Goal: Transaction & Acquisition: Purchase product/service

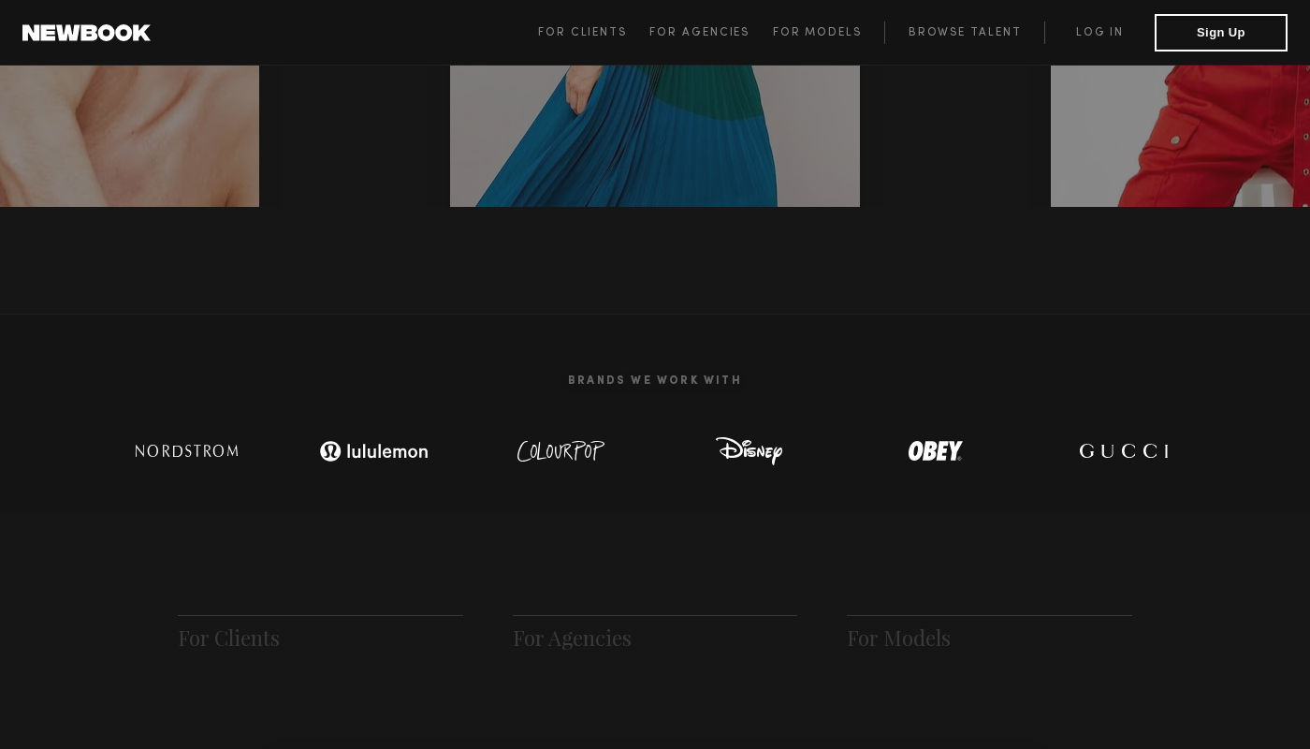
scroll to position [125, 0]
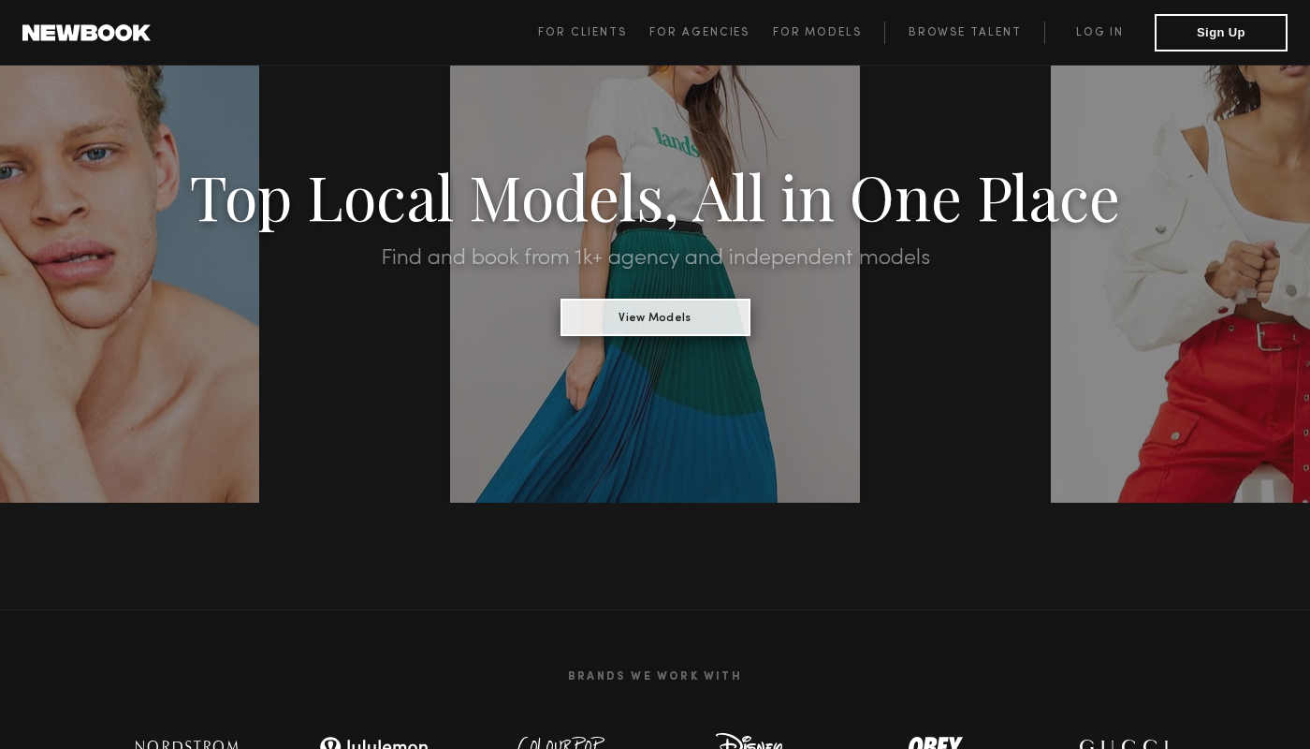
click at [661, 316] on button "View Models" at bounding box center [656, 317] width 190 height 37
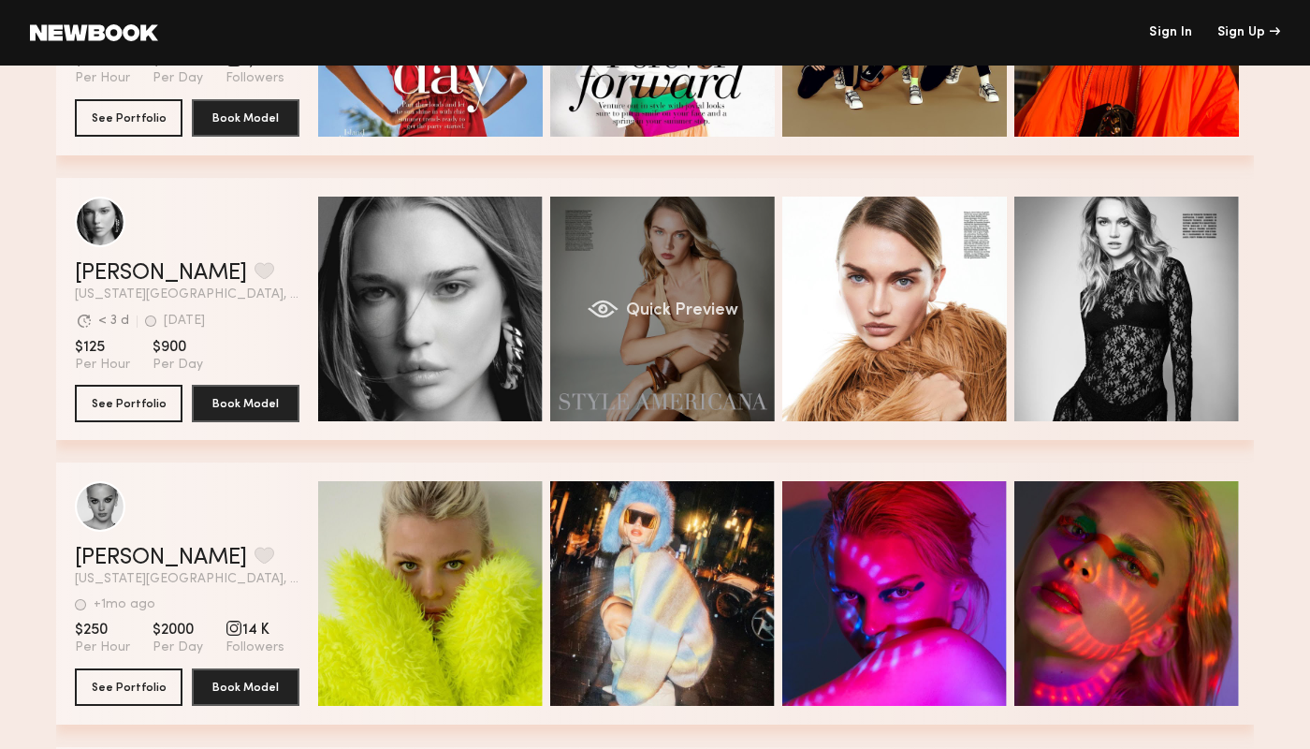
scroll to position [1113, 0]
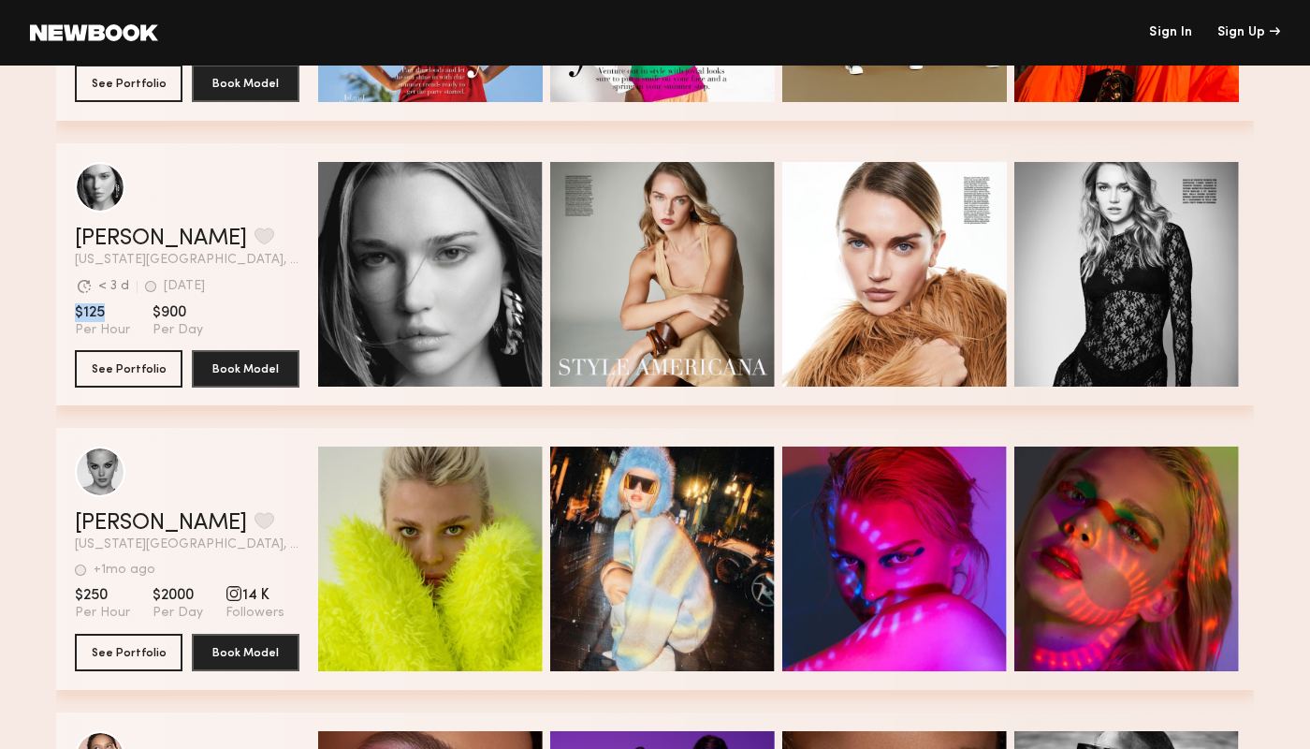
drag, startPoint x: 67, startPoint y: 309, endPoint x: 110, endPoint y: 310, distance: 42.1
click at [110, 310] on div "[PERSON_NAME] Favorite [US_STATE][GEOGRAPHIC_DATA], [GEOGRAPHIC_DATA] [GEOGRAPH…" at bounding box center [655, 274] width 1198 height 262
drag, startPoint x: 142, startPoint y: 311, endPoint x: 193, endPoint y: 311, distance: 50.5
click at [193, 311] on section "$125 Per Hour $900 Per Day" at bounding box center [187, 321] width 225 height 36
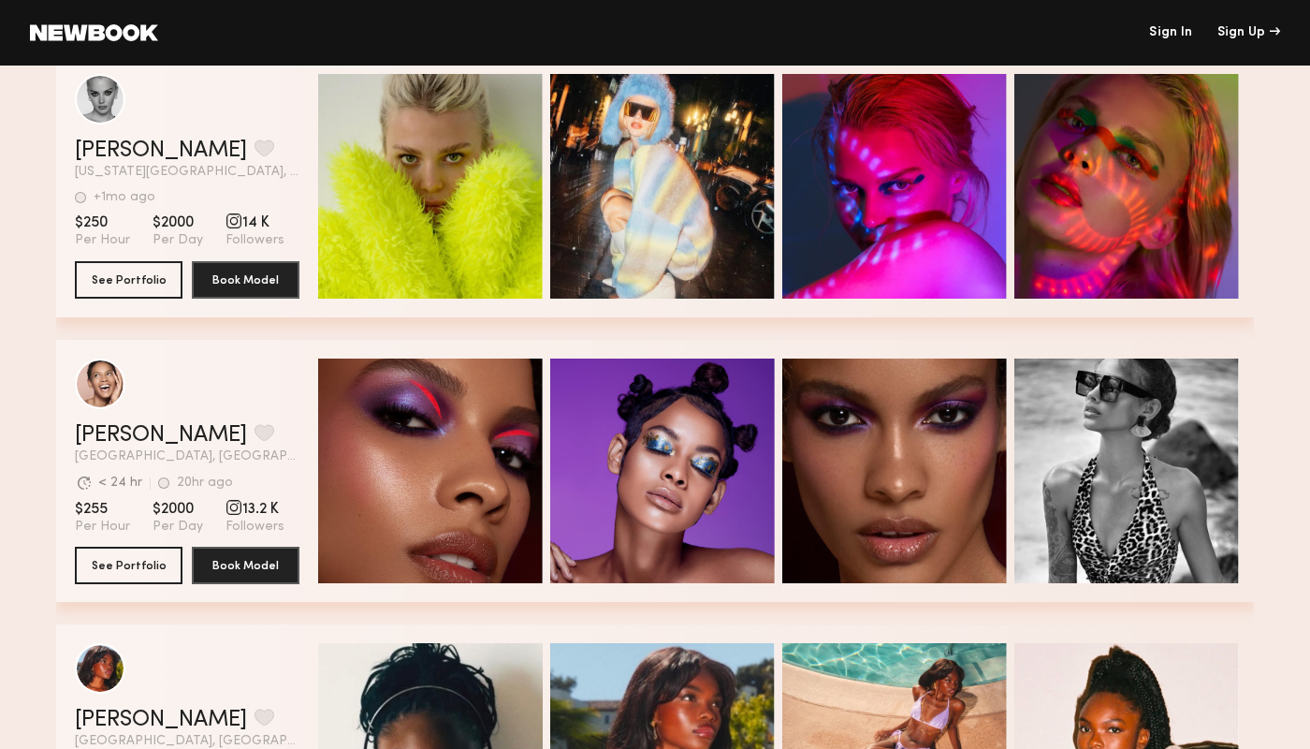
click at [260, 224] on span "14 K" at bounding box center [255, 222] width 59 height 19
click at [226, 223] on div "grid" at bounding box center [234, 220] width 17 height 17
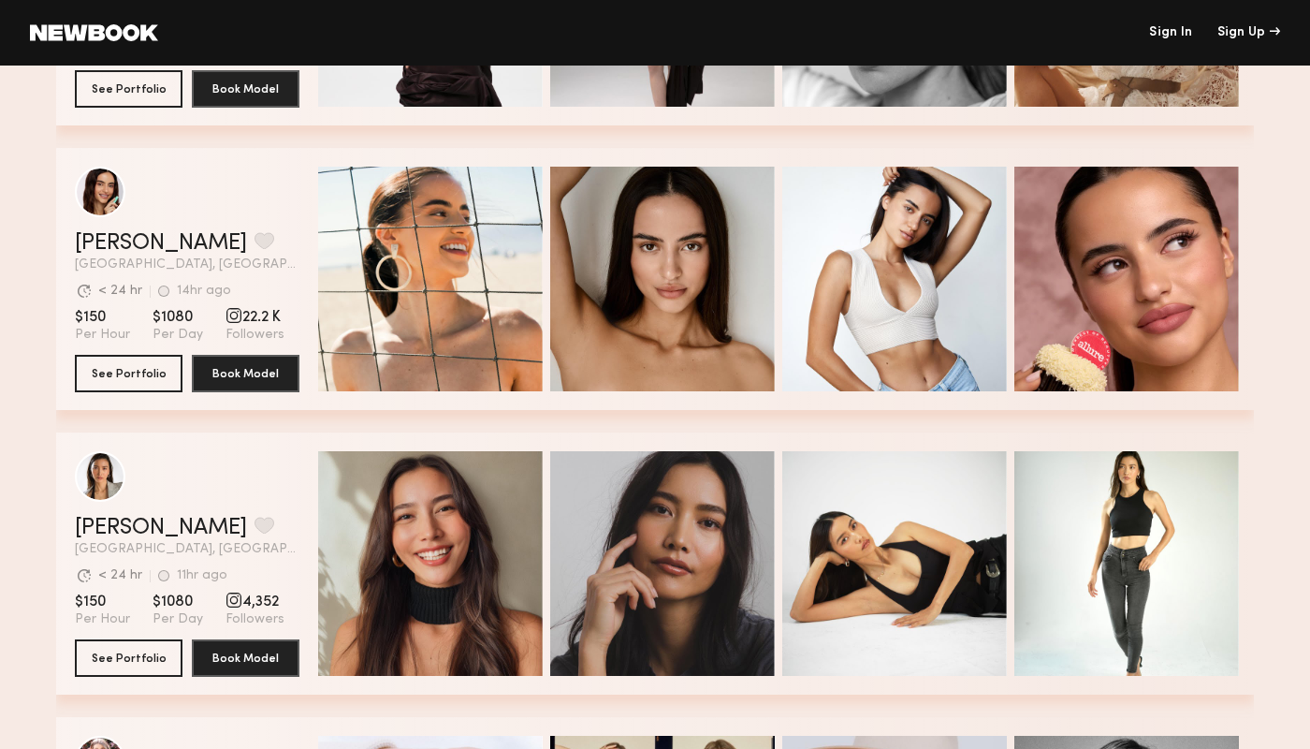
scroll to position [2575, 0]
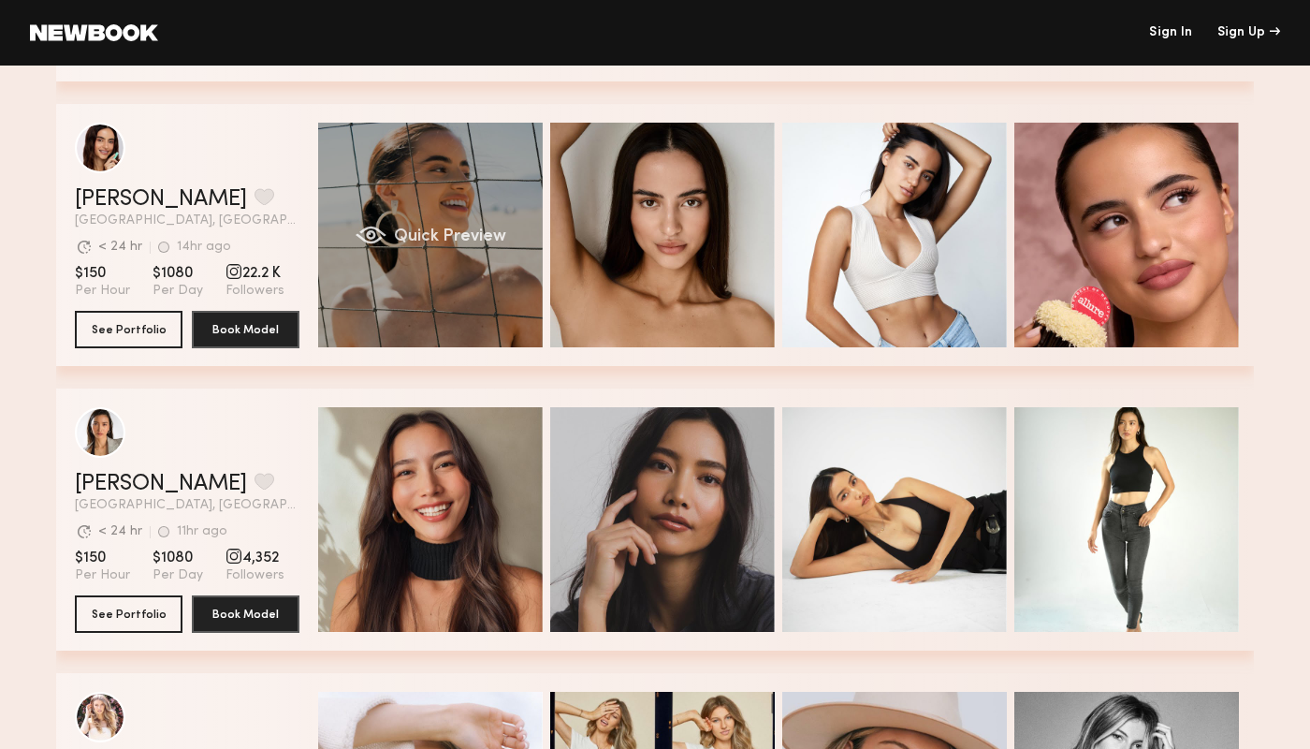
click at [399, 186] on div "Quick Preview" at bounding box center [430, 235] width 225 height 225
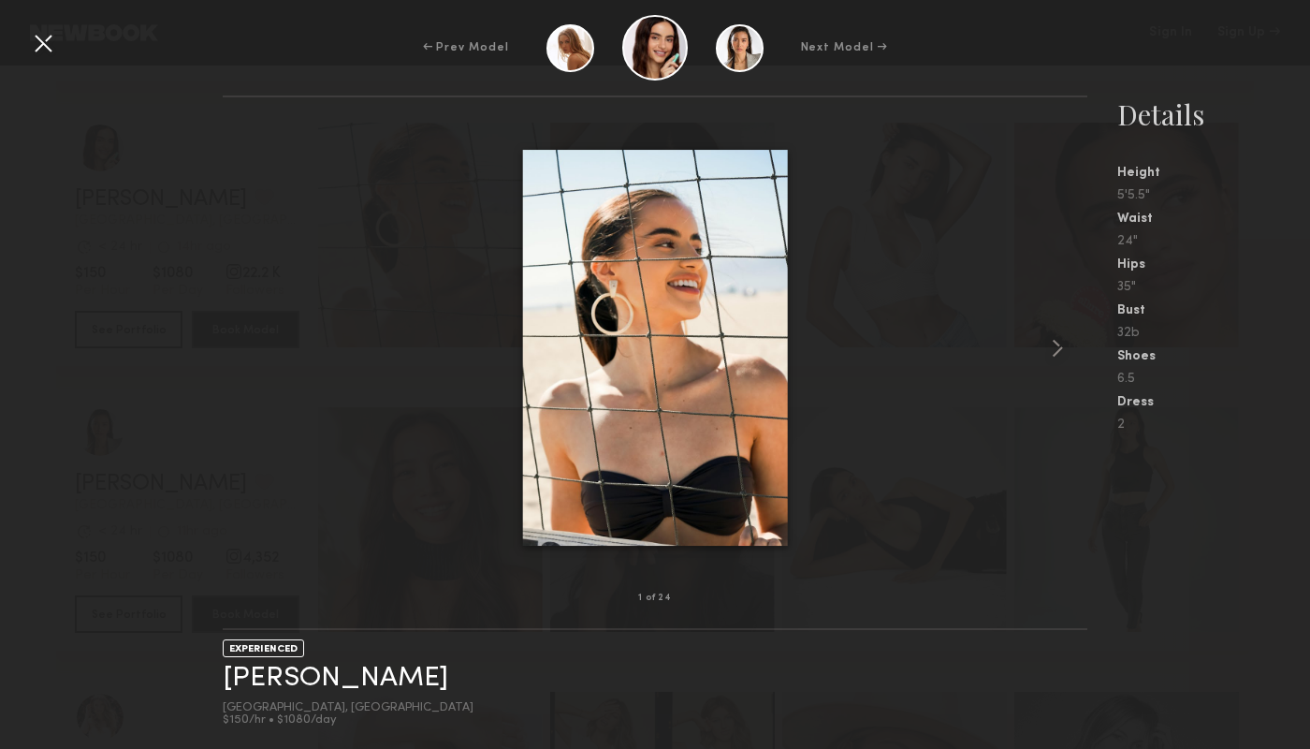
click at [333, 175] on div at bounding box center [655, 347] width 865 height 441
click at [45, 40] on div at bounding box center [43, 43] width 30 height 30
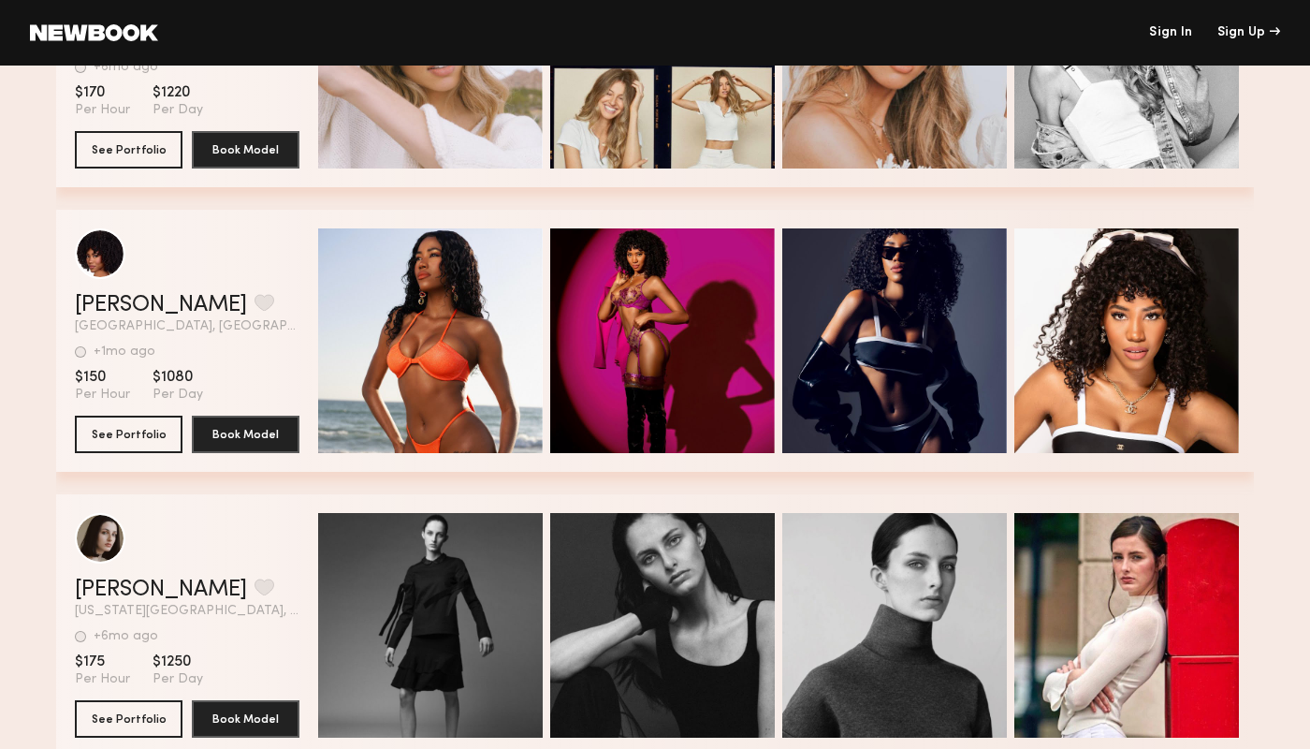
scroll to position [3519, 0]
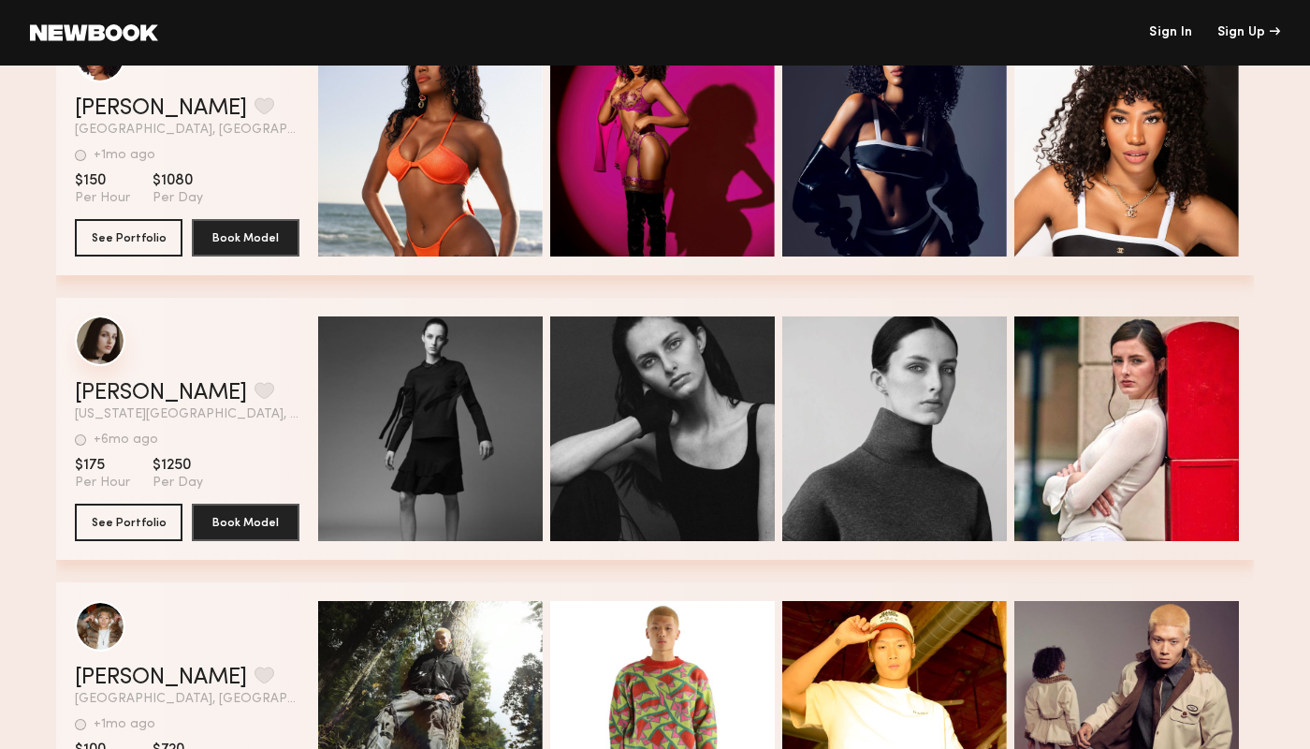
click at [111, 343] on div "grid" at bounding box center [100, 340] width 51 height 51
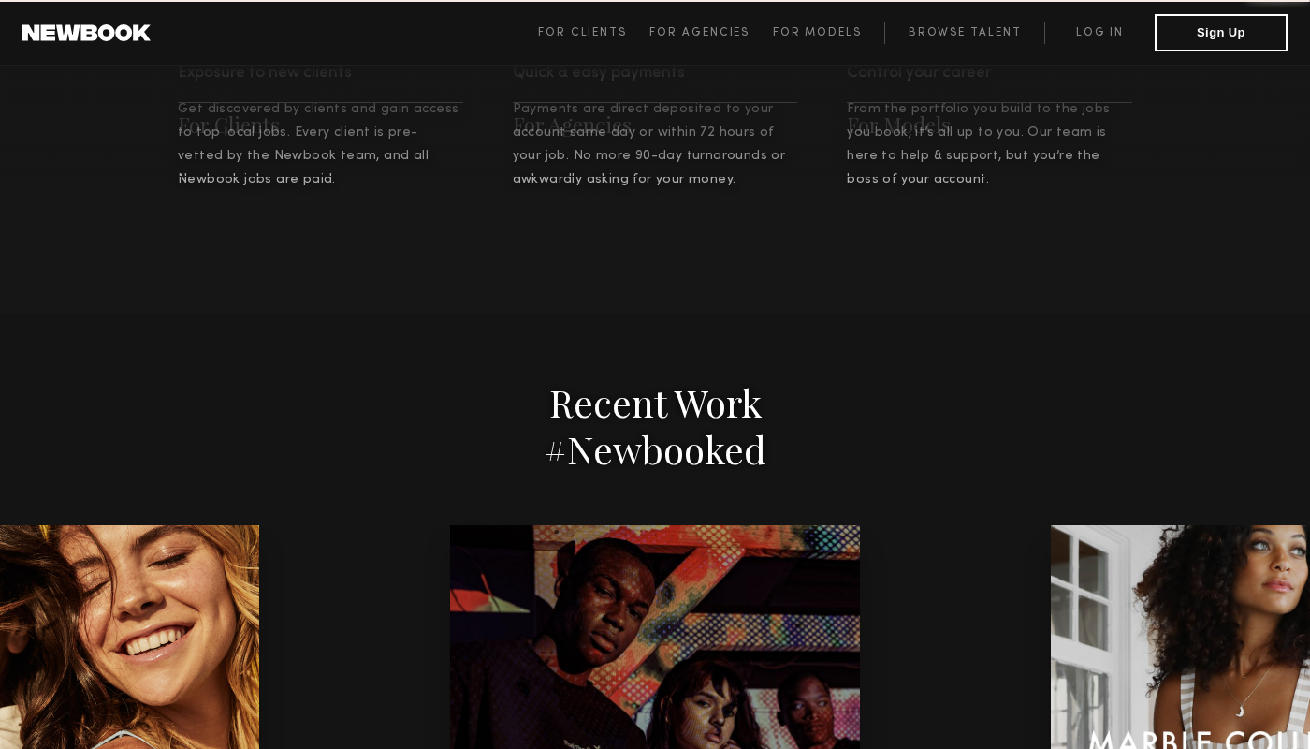
scroll to position [125, 0]
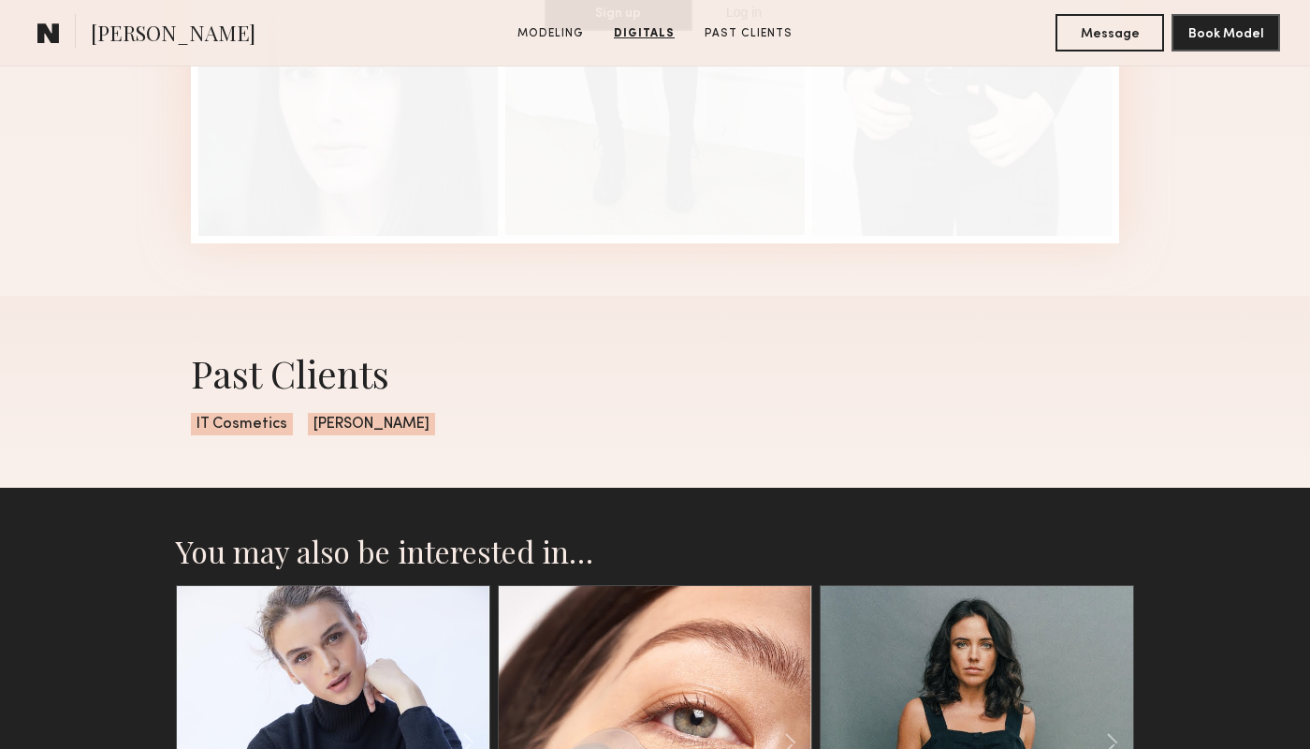
scroll to position [2884, 0]
